Goal: Task Accomplishment & Management: Manage account settings

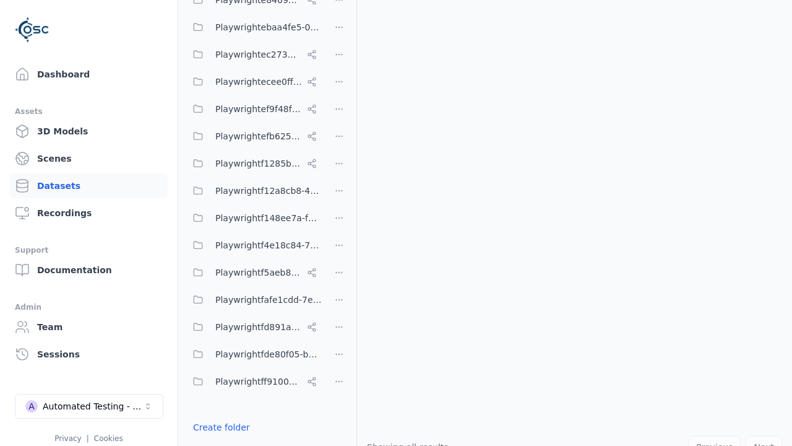
click at [218, 438] on button "Done editing" at bounding box center [221, 449] width 71 height 22
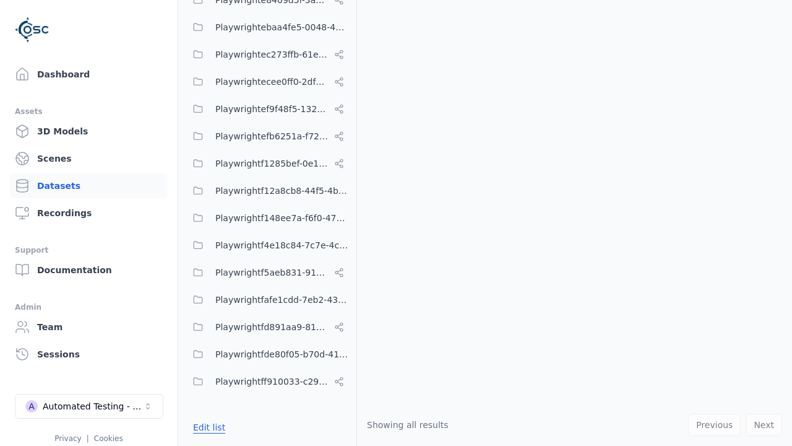
scroll to position [7108, 0]
click at [89, 186] on link "Datasets" at bounding box center [89, 185] width 158 height 25
click at [207, 427] on button "Edit list" at bounding box center [209, 427] width 47 height 22
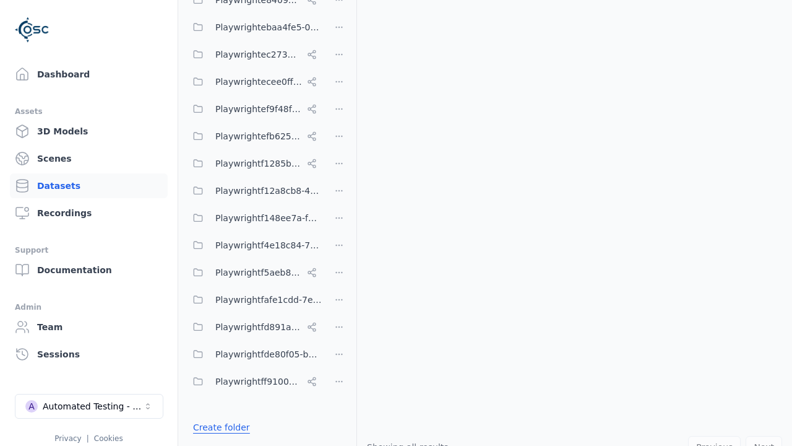
click at [218, 427] on link "Create folder" at bounding box center [221, 427] width 57 height 12
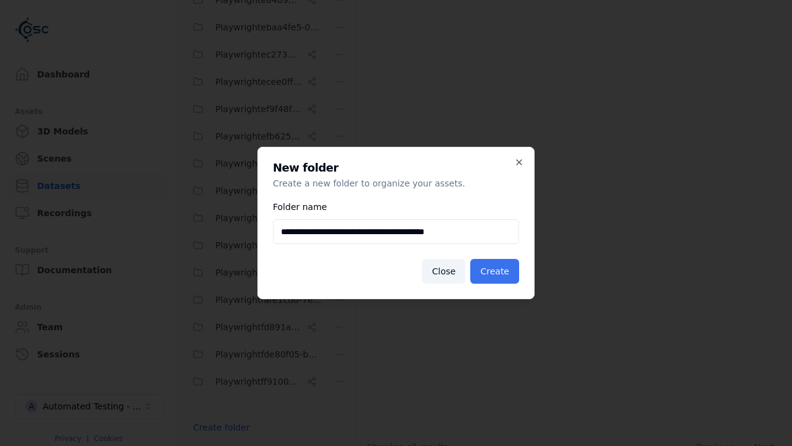
type input "**********"
click at [496, 271] on button "Create" at bounding box center [494, 271] width 49 height 25
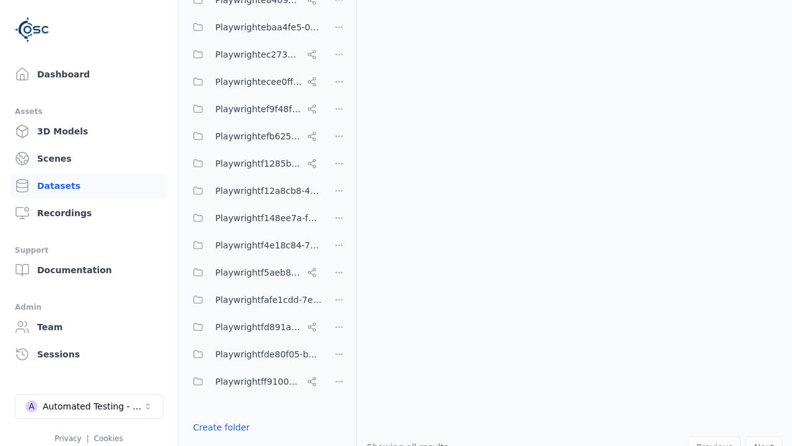
click at [218, 438] on button "Done editing" at bounding box center [221, 449] width 71 height 22
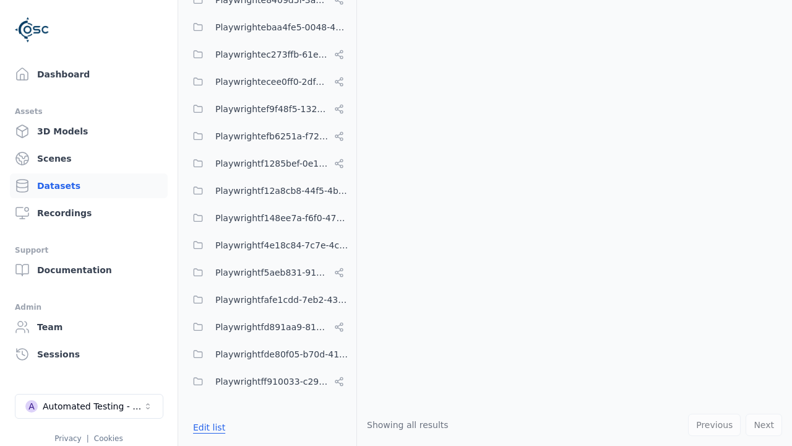
click at [207, 427] on button "Edit list" at bounding box center [209, 427] width 47 height 22
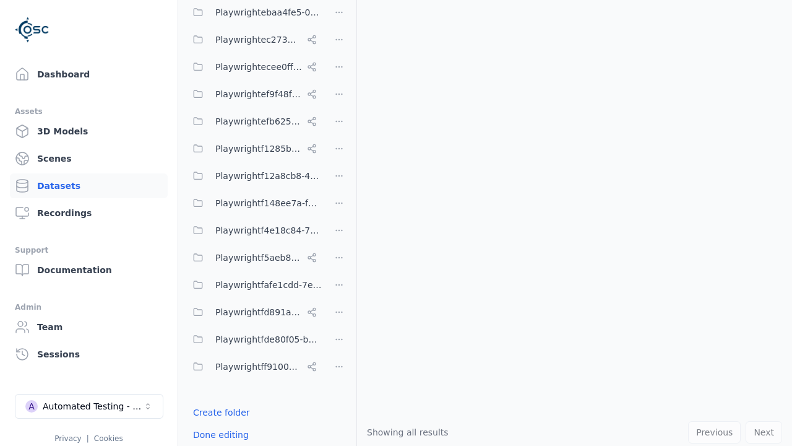
click at [339, 223] on html "Support Dashboard Assets 3D Models Scenes Datasets Recordings Support Documenta…" at bounding box center [396, 223] width 792 height 446
click at [396, 223] on html "Support Dashboard Assets 3D Models Scenes Datasets Recordings Support Documenta…" at bounding box center [396, 223] width 792 height 446
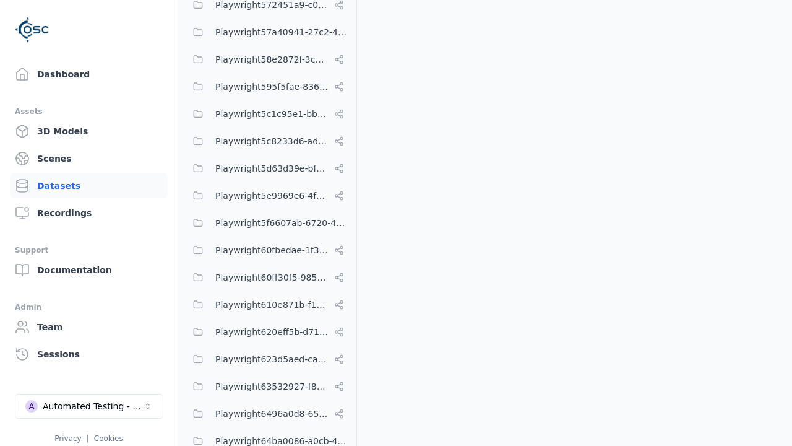
scroll to position [7108, 0]
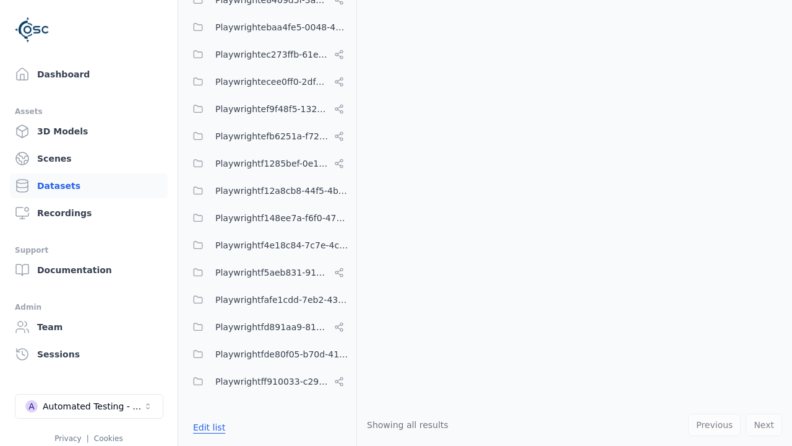
click at [207, 427] on button "Edit list" at bounding box center [209, 427] width 47 height 22
